Goal: Task Accomplishment & Management: Use online tool/utility

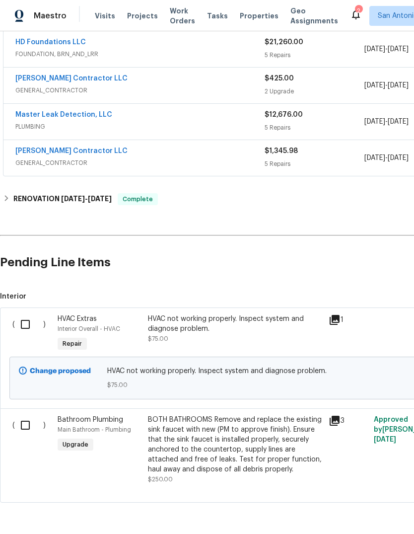
scroll to position [517, 0]
click at [26, 326] on input "checkbox" at bounding box center [29, 324] width 28 height 21
checkbox input "true"
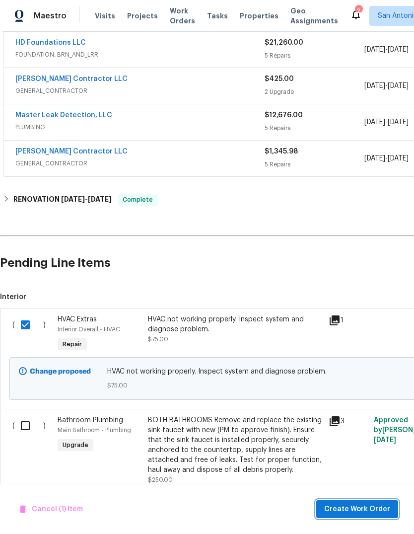
click at [380, 508] on span "Create Work Order" at bounding box center [357, 509] width 66 height 12
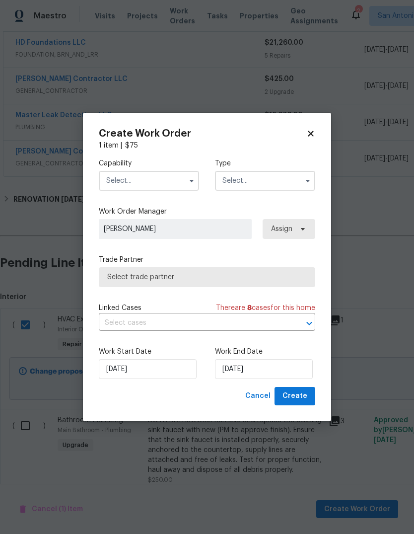
click at [163, 185] on input "text" at bounding box center [149, 181] width 100 height 20
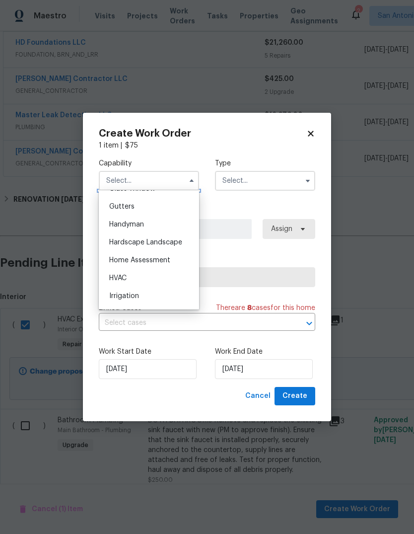
scroll to position [527, 0]
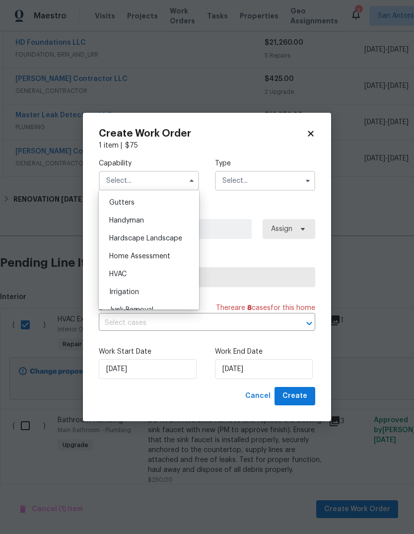
click at [151, 274] on div "HVAC" at bounding box center [148, 274] width 95 height 18
type input "HVAC"
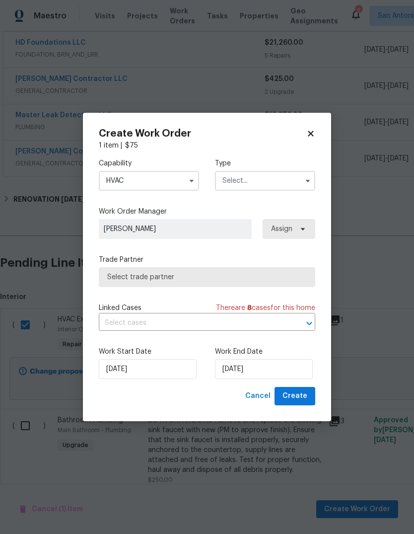
click at [259, 181] on input "text" at bounding box center [265, 181] width 100 height 20
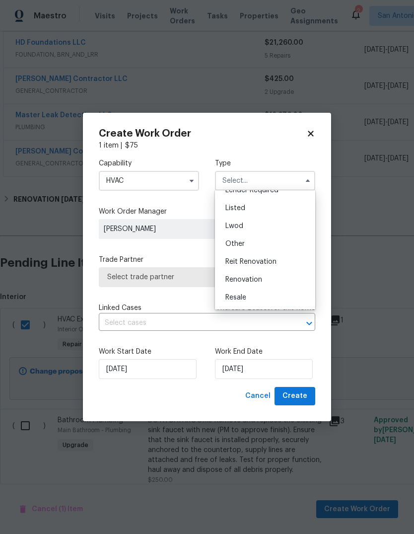
scroll to position [99, 0]
click at [262, 262] on span "Renovation" at bounding box center [243, 263] width 37 height 7
type input "Renovation"
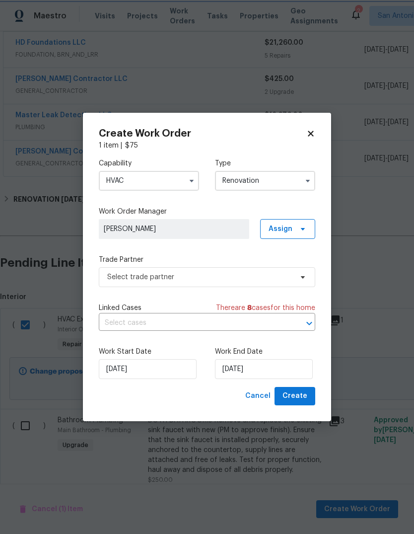
scroll to position [0, 0]
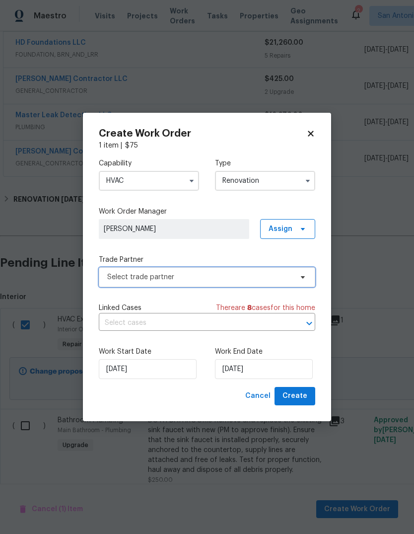
click at [196, 279] on span "Select trade partner" at bounding box center [199, 277] width 185 height 10
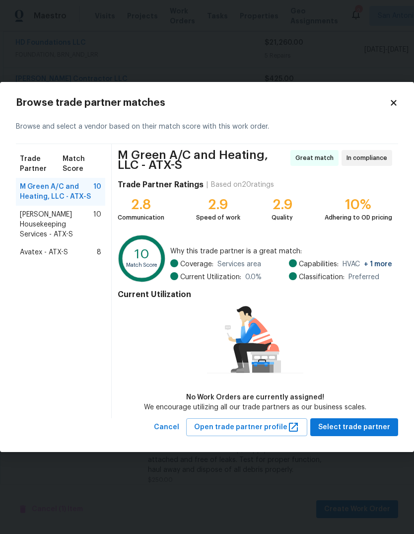
click at [60, 220] on span "Arelis Housekeeping Services - ATX-S" at bounding box center [57, 225] width 74 height 30
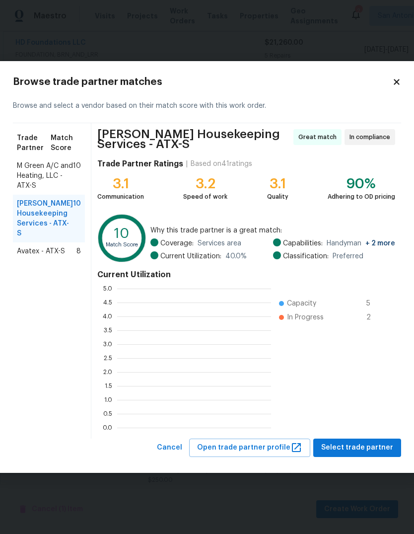
scroll to position [139, 154]
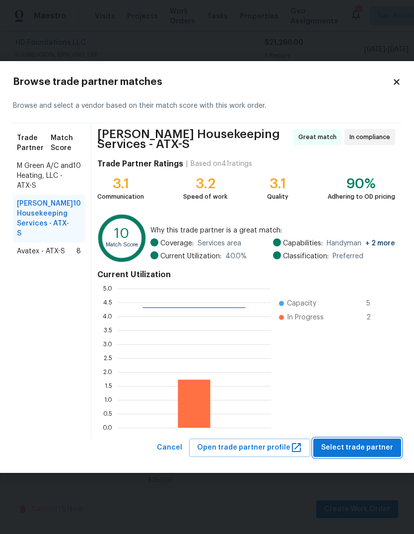
click at [355, 446] on span "Select trade partner" at bounding box center [357, 448] width 72 height 12
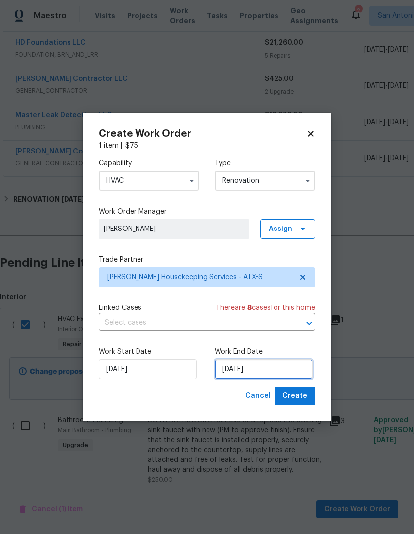
click at [259, 372] on input "9/16/2025" at bounding box center [264, 369] width 98 height 20
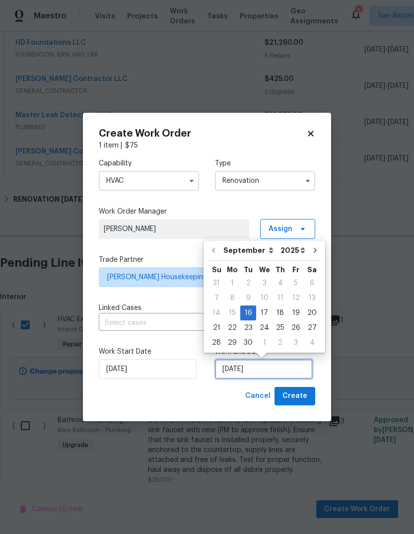
scroll to position [7, 0]
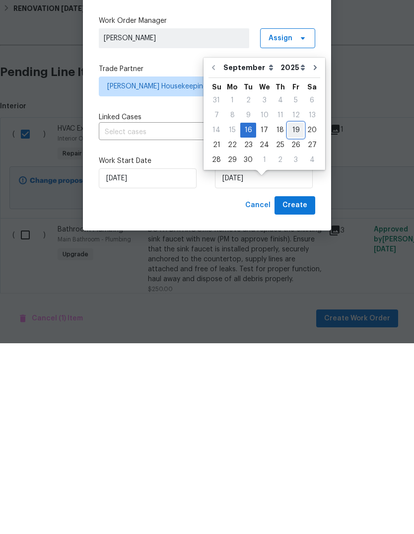
click at [290, 314] on div "19" at bounding box center [296, 321] width 16 height 14
type input "[DATE]"
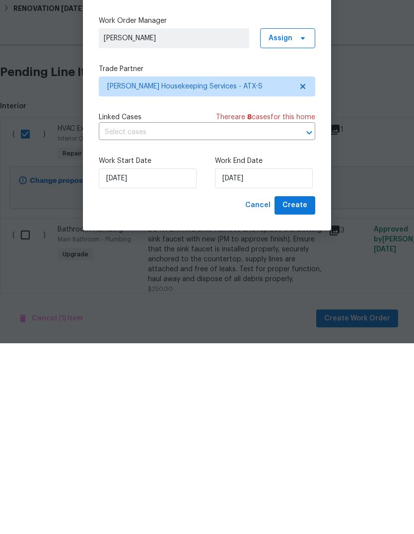
scroll to position [37, 0]
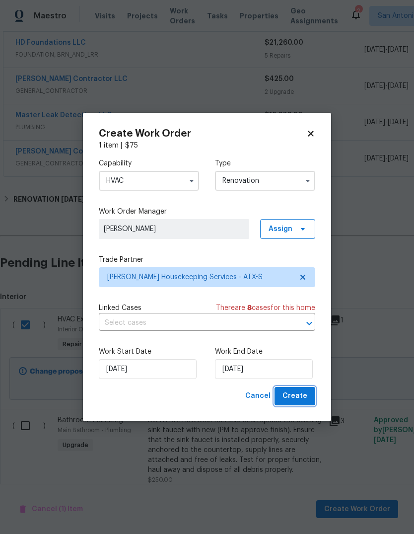
click at [299, 396] on span "Create" at bounding box center [295, 396] width 25 height 12
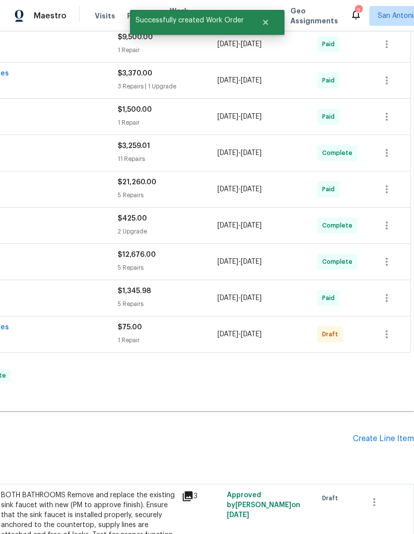
scroll to position [377, 147]
click at [380, 322] on button "button" at bounding box center [387, 334] width 24 height 24
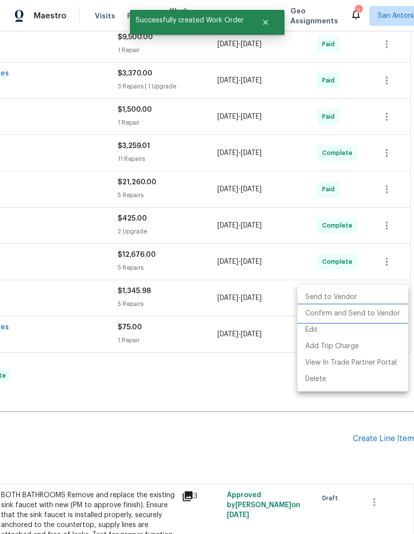
click at [364, 316] on li "Confirm and Send to Vendor" at bounding box center [353, 313] width 111 height 16
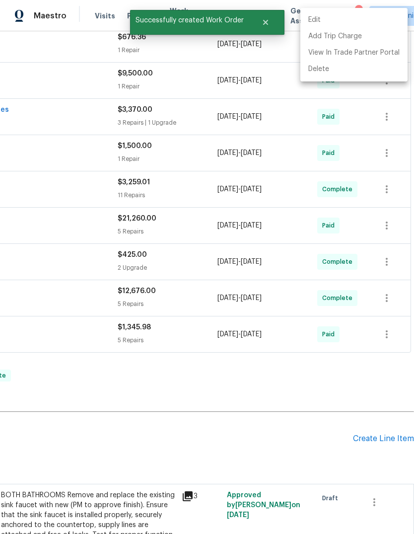
click at [216, 401] on div at bounding box center [207, 267] width 414 height 534
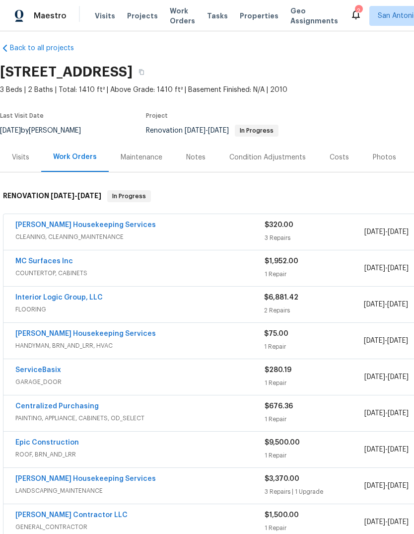
scroll to position [8, 0]
click at [150, 63] on button "button" at bounding box center [142, 72] width 18 height 18
click at [25, 152] on div "Visits" at bounding box center [20, 157] width 17 height 10
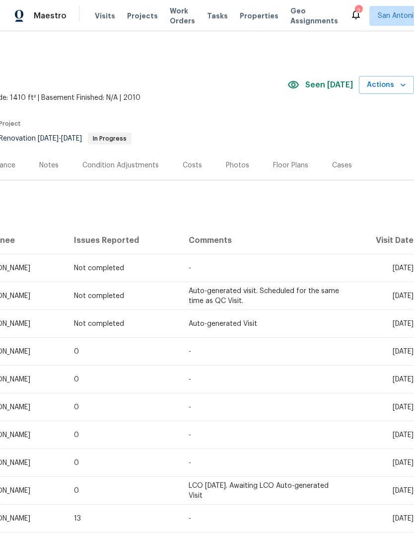
scroll to position [0, 147]
click at [396, 79] on span "Actions" at bounding box center [386, 85] width 39 height 12
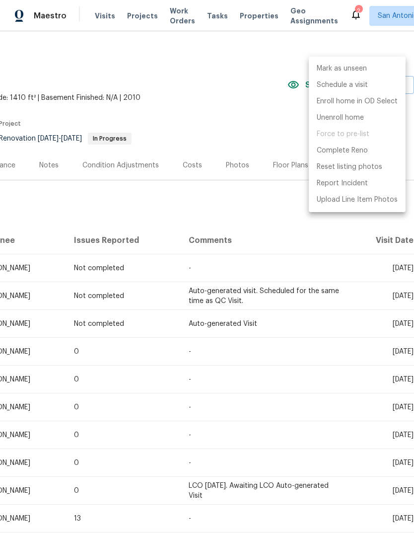
click at [272, 193] on div at bounding box center [207, 267] width 414 height 534
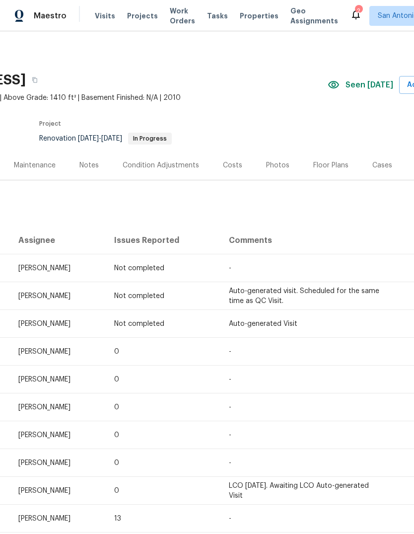
scroll to position [0, 112]
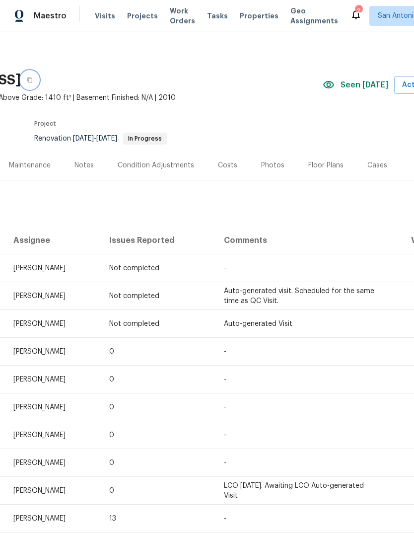
click at [33, 77] on icon "button" at bounding box center [30, 80] width 6 height 6
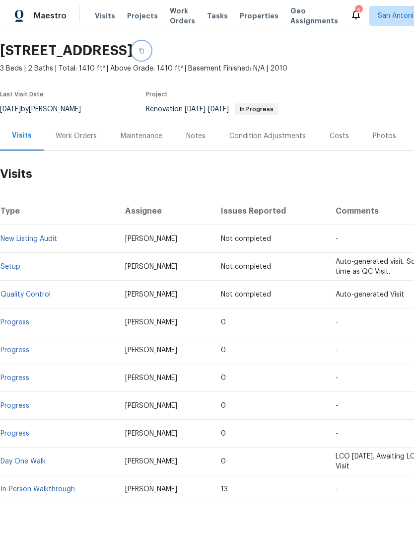
scroll to position [29, 0]
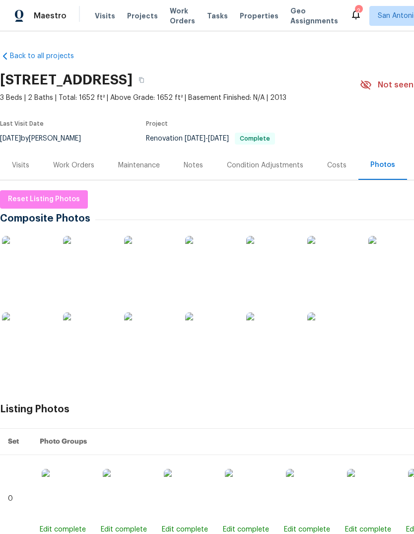
click at [103, 14] on span "Visits" at bounding box center [105, 16] width 20 height 10
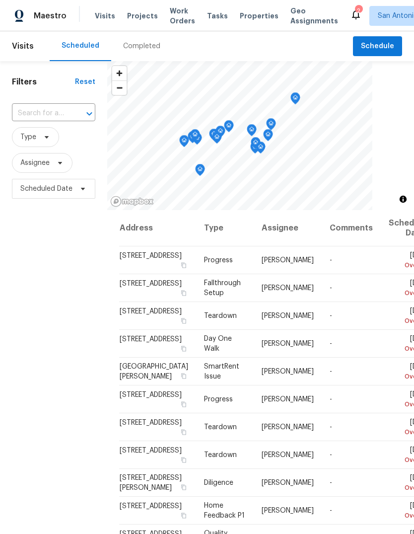
click at [57, 113] on input "text" at bounding box center [40, 113] width 56 height 15
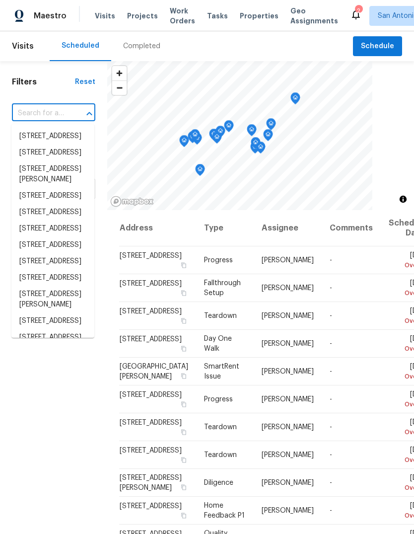
click at [33, 112] on input "text" at bounding box center [40, 113] width 56 height 15
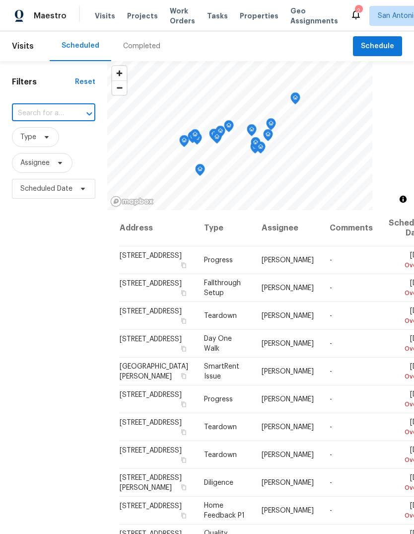
paste input "[STREET_ADDRESS]"
type input "[STREET_ADDRESS]"
click at [92, 163] on span "Assignee" at bounding box center [53, 163] width 83 height 20
click at [378, 16] on span "San Antonio" at bounding box center [398, 16] width 40 height 10
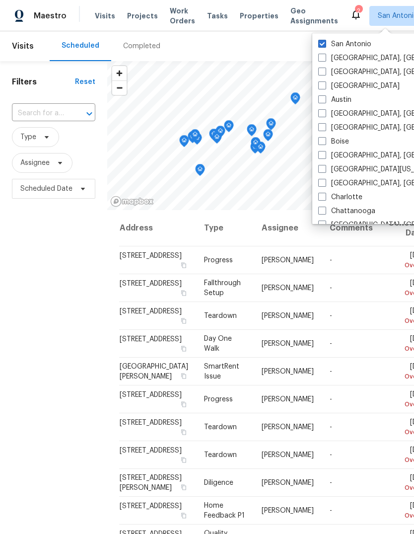
click at [321, 102] on span at bounding box center [322, 99] width 8 height 8
click at [321, 101] on input "Austin" at bounding box center [321, 98] width 6 height 6
checkbox input "true"
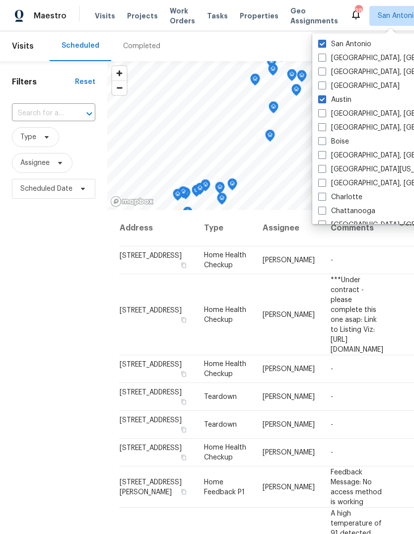
click at [67, 110] on input "text" at bounding box center [40, 113] width 56 height 15
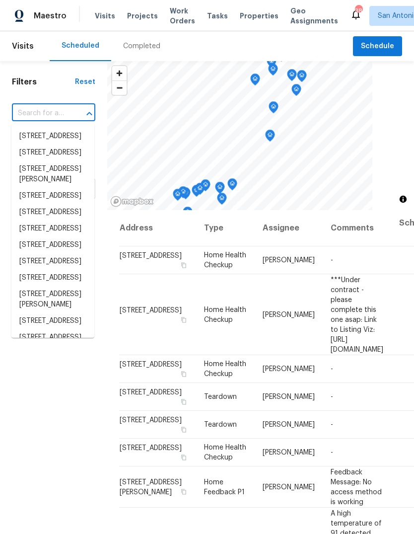
click at [45, 114] on input "text" at bounding box center [40, 113] width 56 height 15
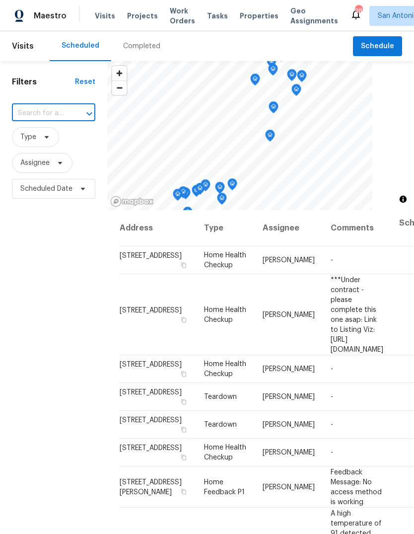
paste input "[STREET_ADDRESS]"
type input "[STREET_ADDRESS]"
click at [56, 145] on li "[STREET_ADDRESS]" at bounding box center [52, 136] width 83 height 16
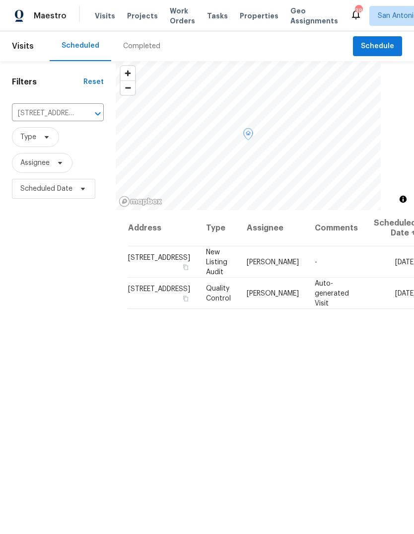
click at [0, 0] on icon at bounding box center [0, 0] width 0 height 0
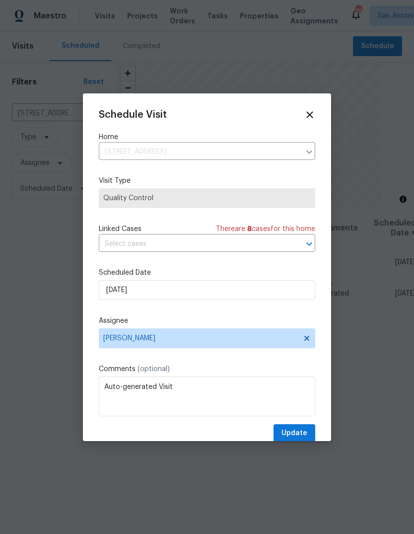
click at [198, 451] on div at bounding box center [207, 267] width 414 height 534
click at [208, 491] on div at bounding box center [207, 267] width 414 height 534
click at [219, 475] on div at bounding box center [207, 267] width 414 height 534
click at [48, 373] on div at bounding box center [207, 267] width 414 height 534
click at [299, 118] on div "Schedule Visit" at bounding box center [207, 114] width 217 height 11
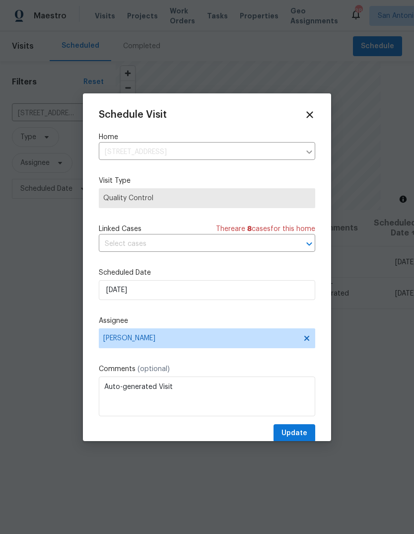
click at [299, 118] on div "Schedule Visit" at bounding box center [207, 114] width 217 height 11
click at [307, 114] on icon at bounding box center [309, 114] width 11 height 11
